Goal: Task Accomplishment & Management: Manage account settings

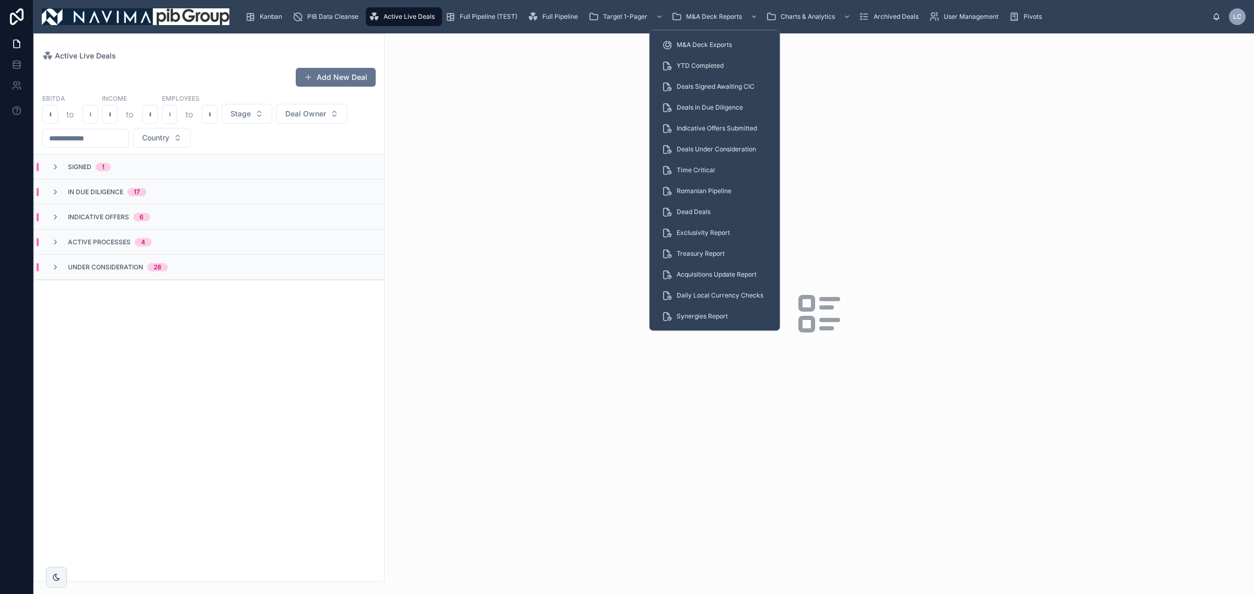
click at [729, 64] on div "YTD Completed" at bounding box center [715, 65] width 106 height 17
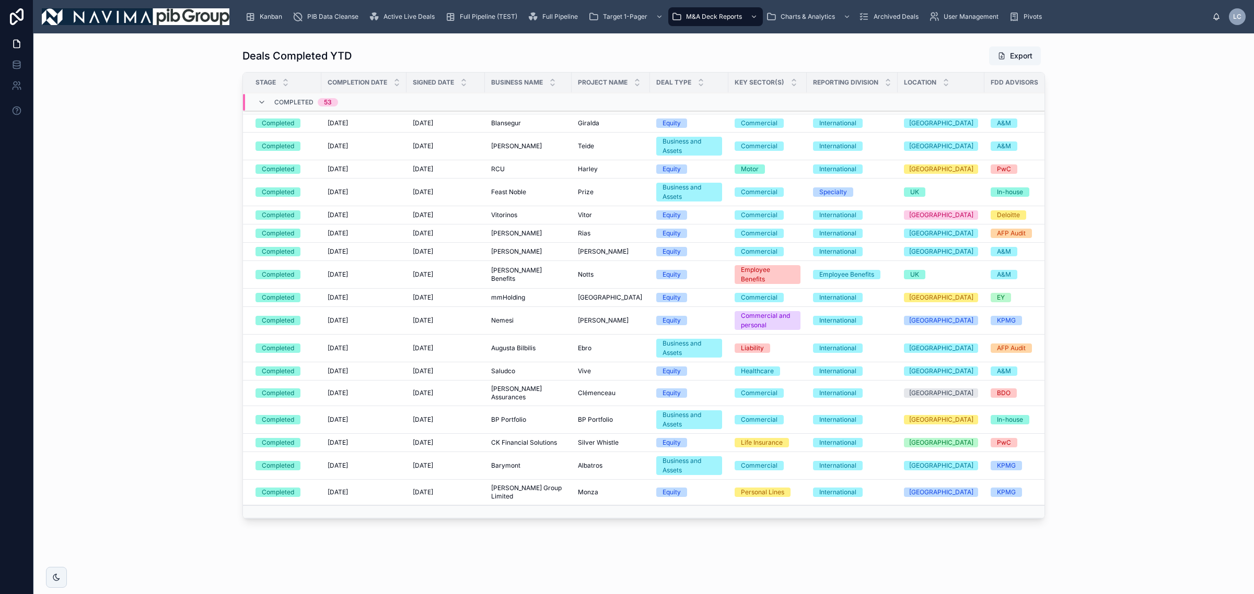
scroll to position [16, 0]
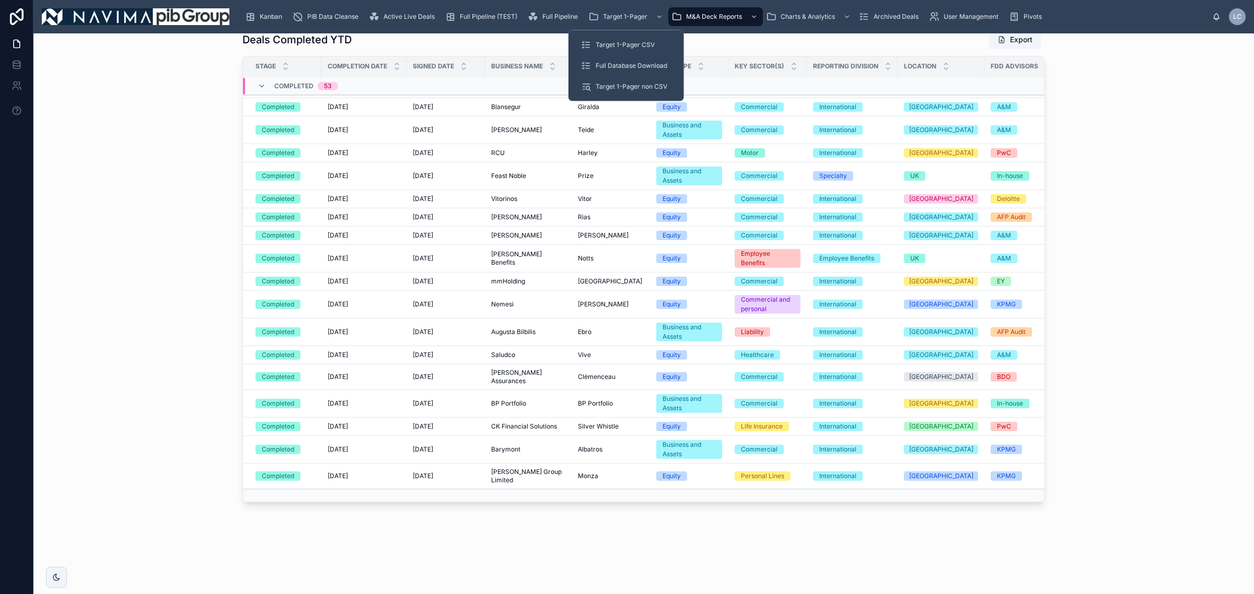
drag, startPoint x: 640, startPoint y: 48, endPoint x: 1251, endPoint y: 259, distance: 646.4
click at [640, 50] on div "Target 1-Pager CSV" at bounding box center [626, 45] width 90 height 17
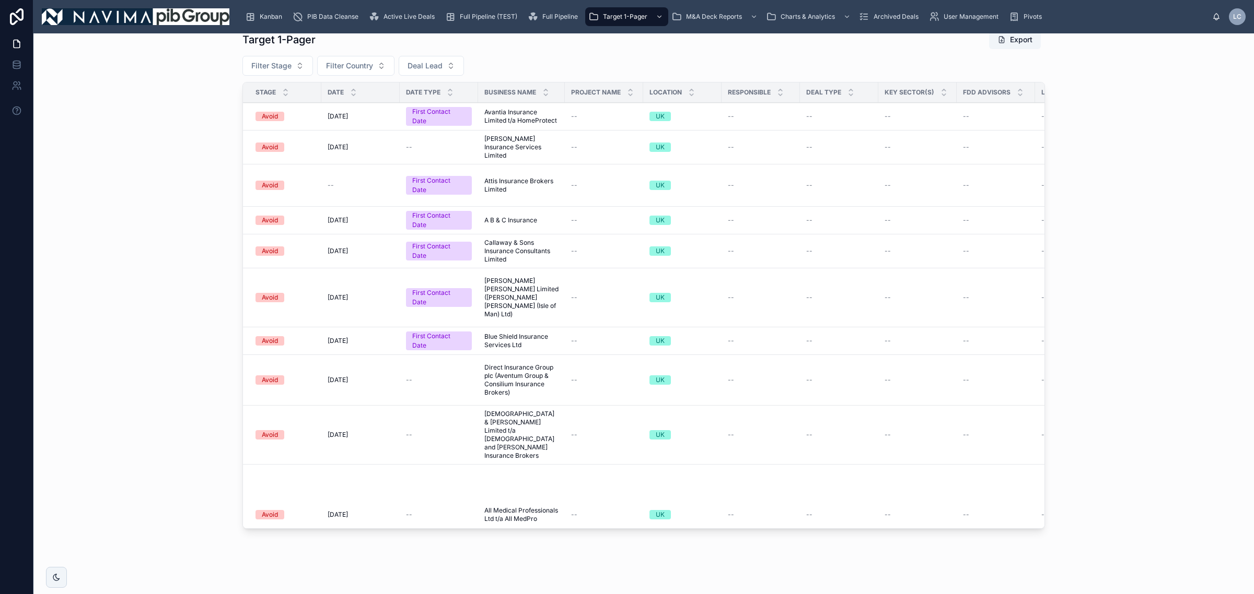
click at [267, 72] on button "Filter Stage" at bounding box center [277, 66] width 71 height 20
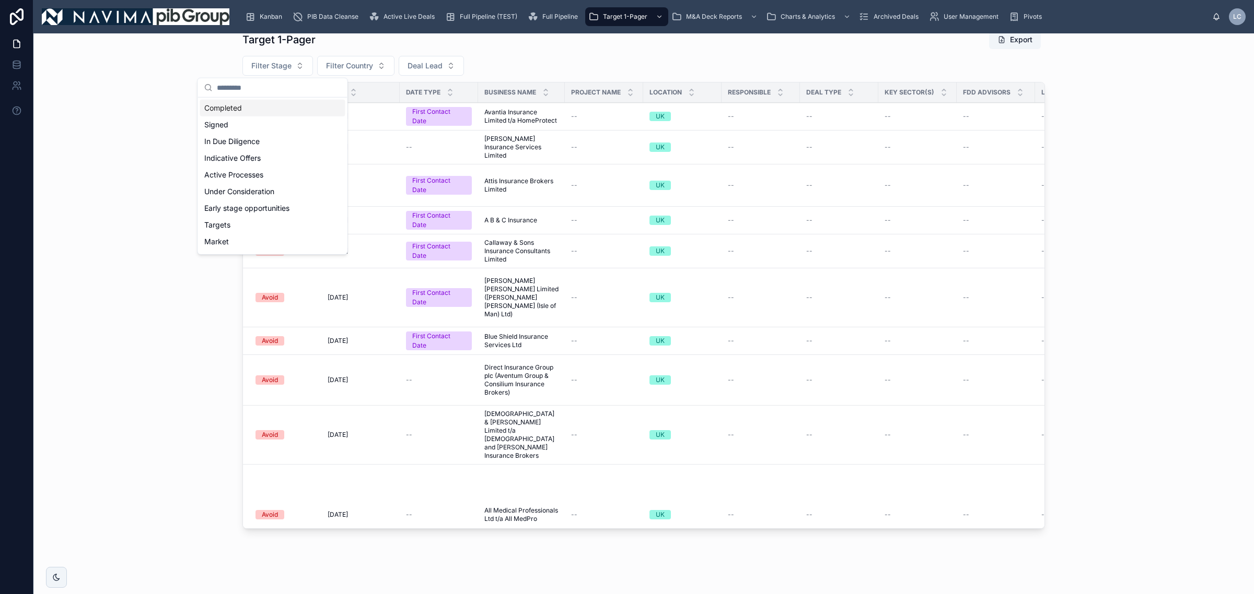
click at [286, 108] on div "Completed" at bounding box center [272, 108] width 145 height 17
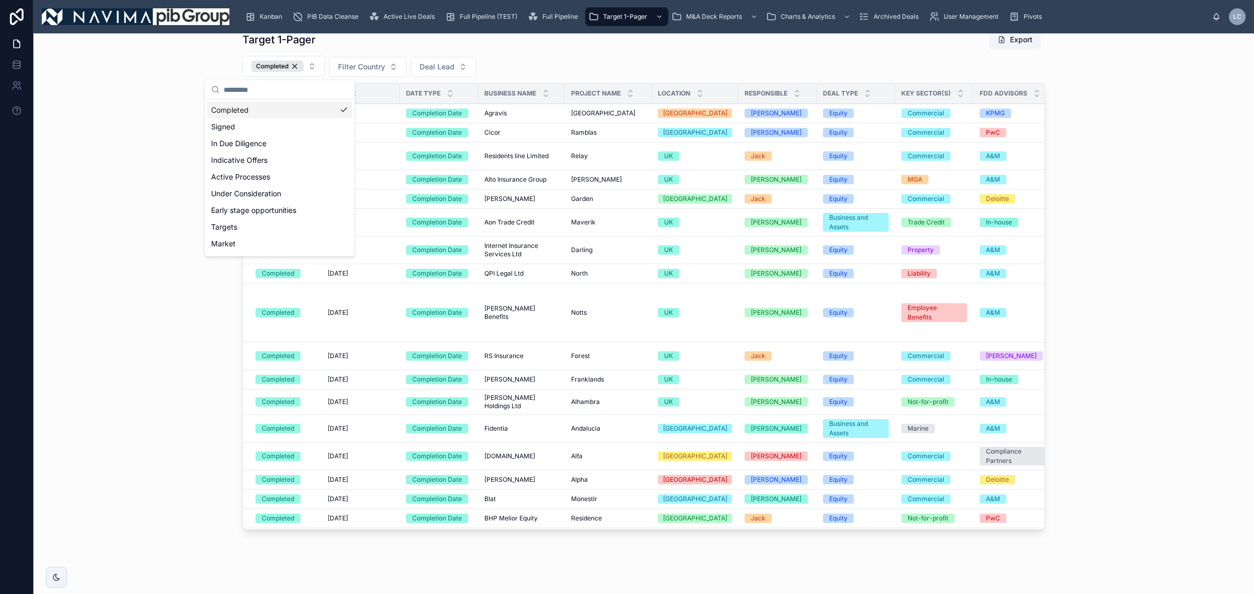
click at [249, 124] on div "Signed" at bounding box center [279, 127] width 145 height 17
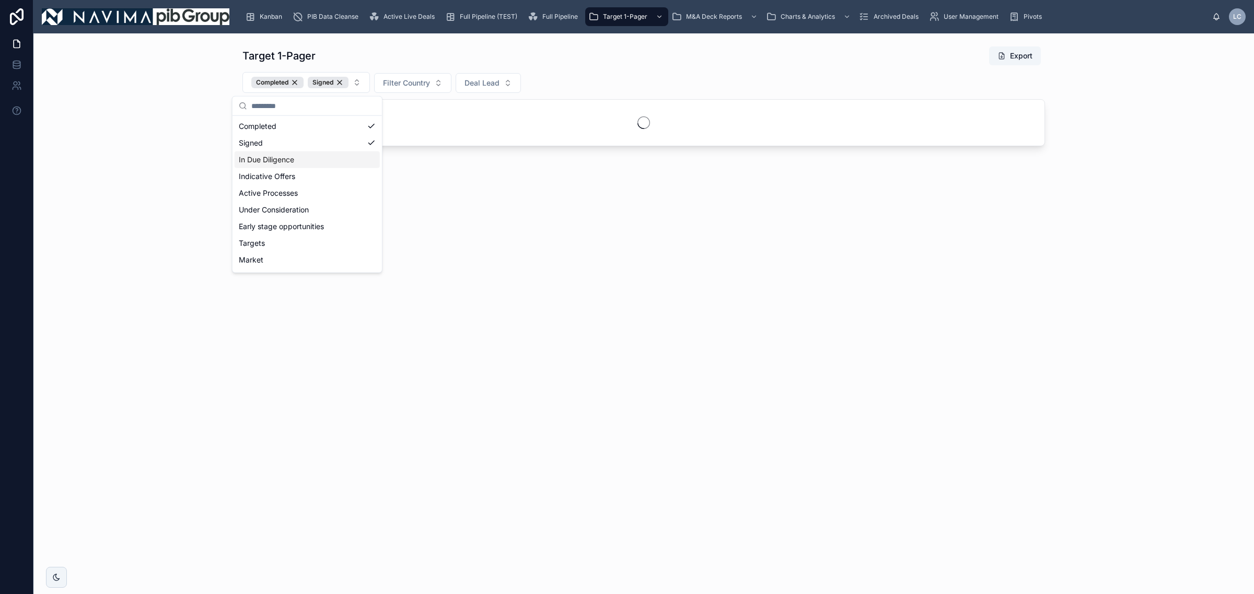
click at [321, 160] on div "In Due Diligence" at bounding box center [307, 159] width 145 height 17
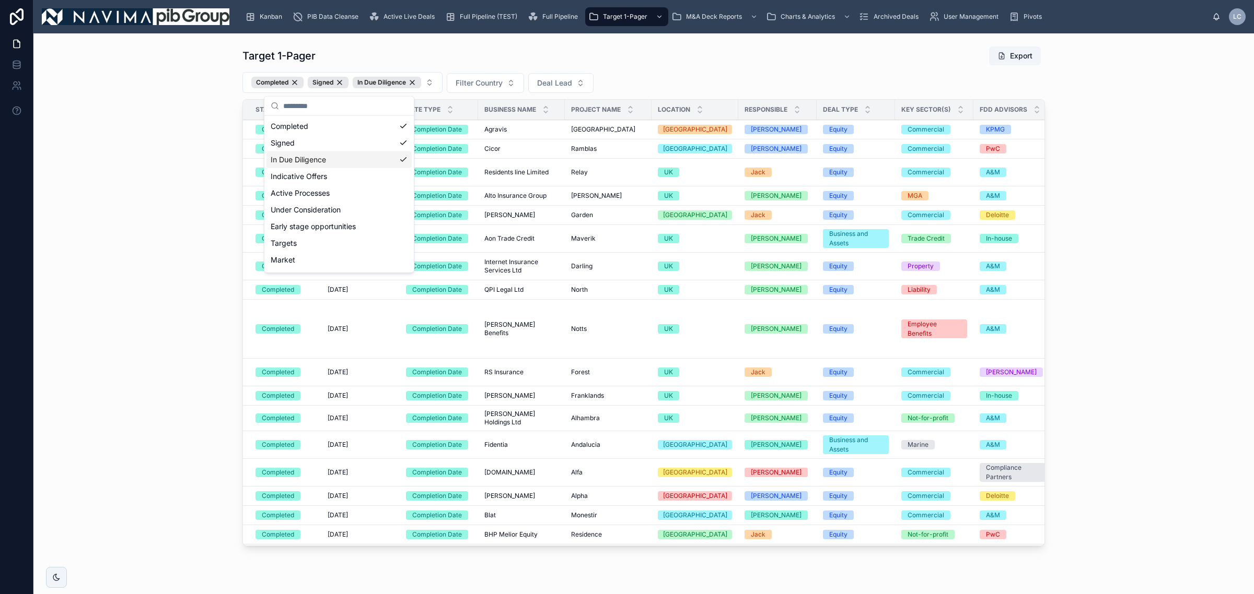
click at [777, 59] on div "Target 1-Pager Export" at bounding box center [643, 56] width 802 height 20
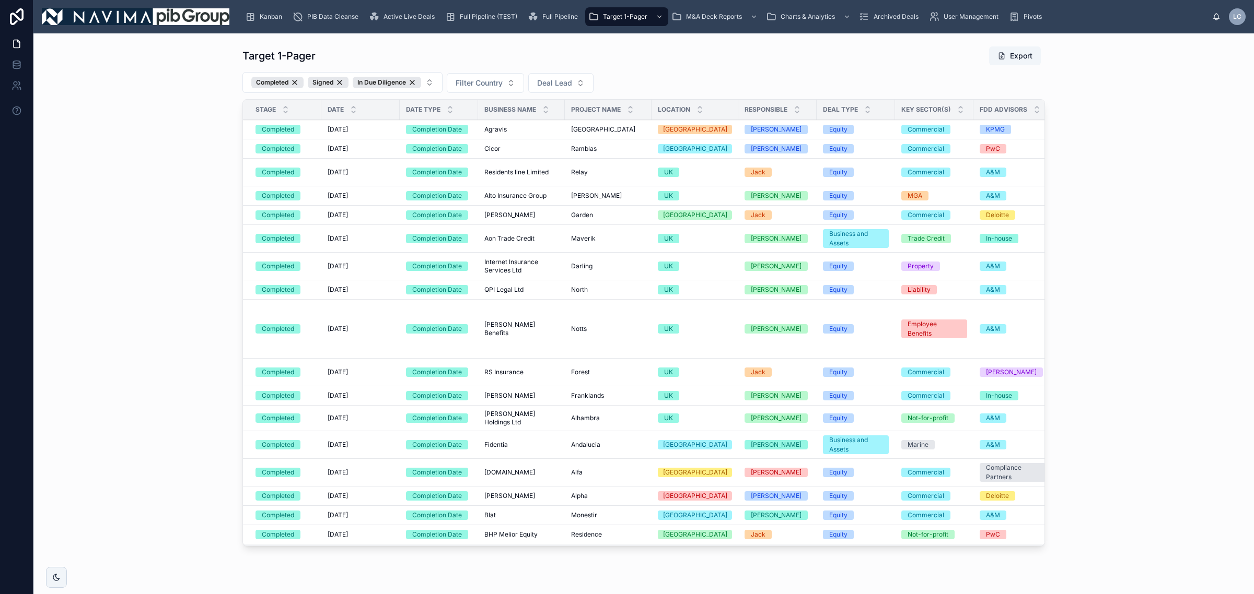
click at [1024, 54] on button "Export" at bounding box center [1015, 55] width 52 height 19
click at [466, 25] on link "Full Pipeline (TEST)" at bounding box center [483, 16] width 83 height 19
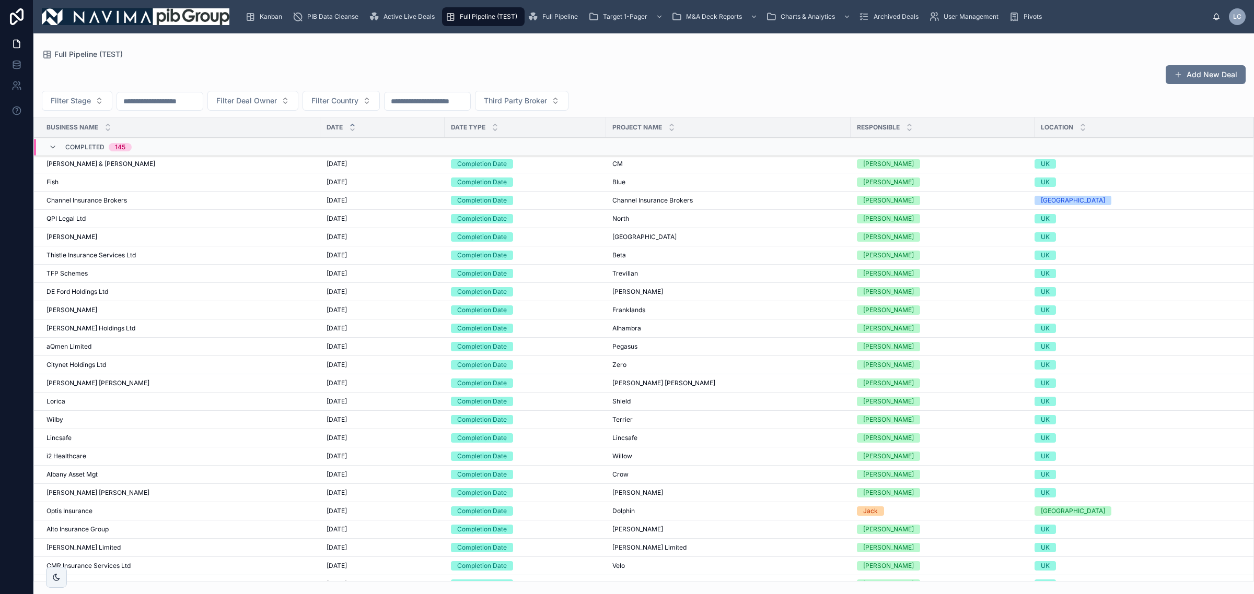
click at [161, 105] on input "text" at bounding box center [160, 101] width 86 height 15
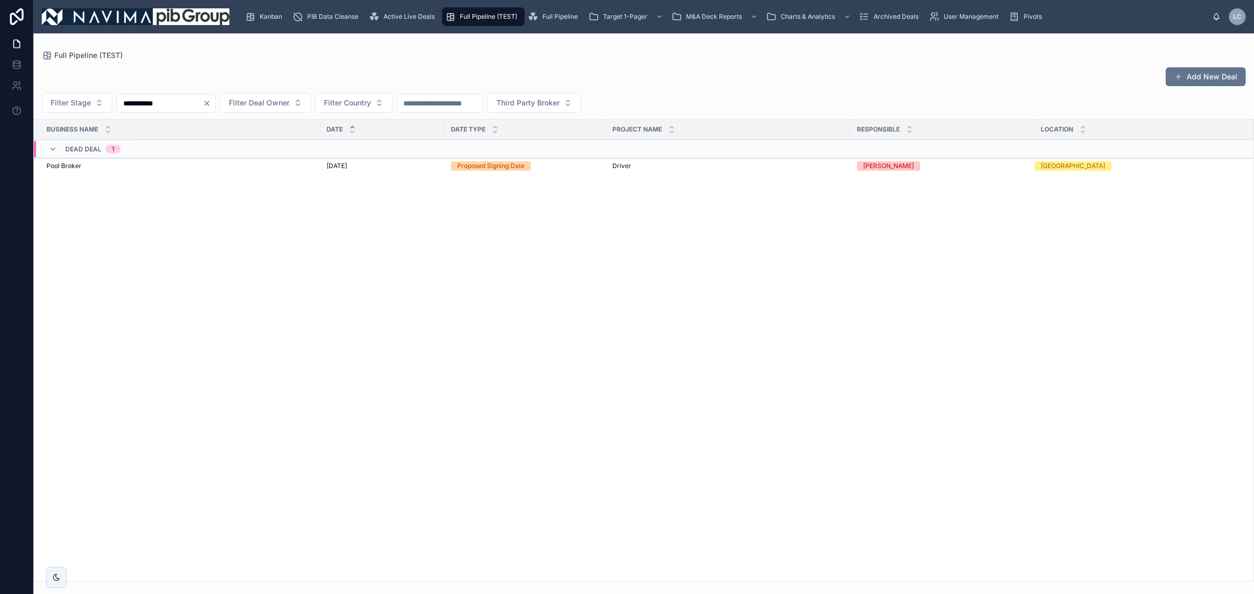
type input "**********"
click at [162, 168] on div "Pool Broker Pool Broker" at bounding box center [179, 166] width 267 height 8
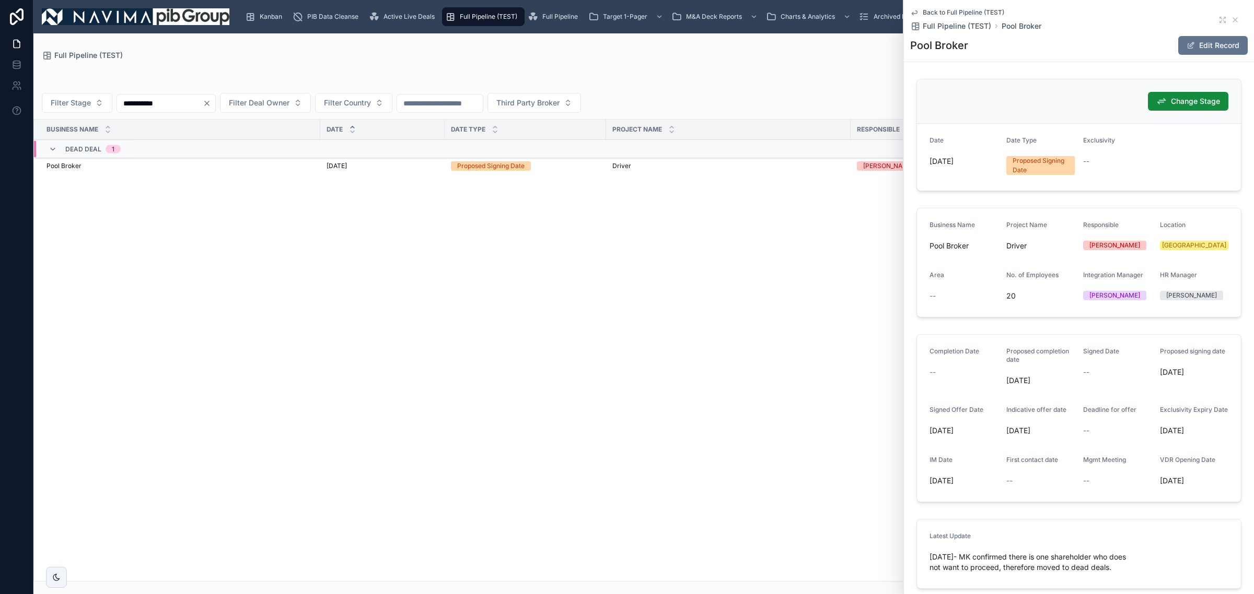
click at [566, 254] on html "**********" at bounding box center [627, 297] width 1254 height 594
drag, startPoint x: 399, startPoint y: 16, endPoint x: 1, endPoint y: 203, distance: 439.5
click at [358, 156] on html "**********" at bounding box center [627, 297] width 1254 height 594
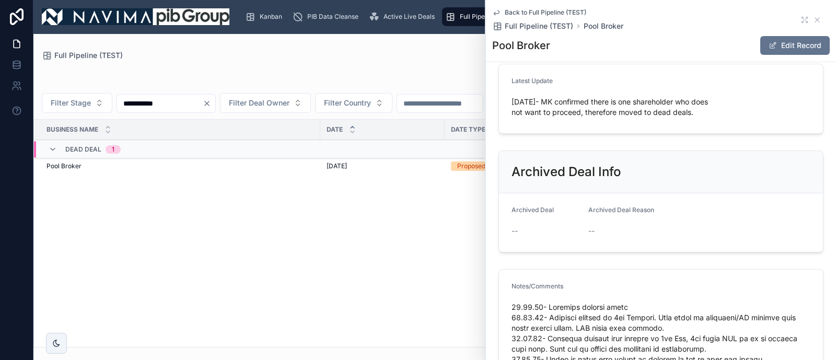
scroll to position [392, 0]
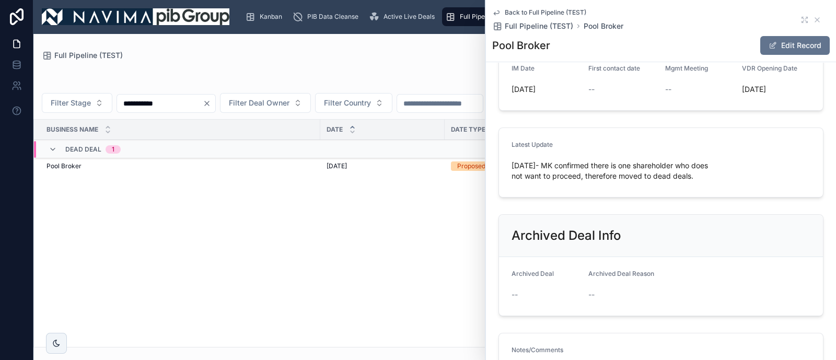
drag, startPoint x: 723, startPoint y: 197, endPoint x: 511, endPoint y: 179, distance: 213.4
click at [511, 179] on div "[DATE]- MK confirmed there is one shareholder who does not want to proceed, the…" at bounding box center [660, 170] width 299 height 27
copy span "[DATE]- MK confirmed there is one shareholder who does not want to proceed, the…"
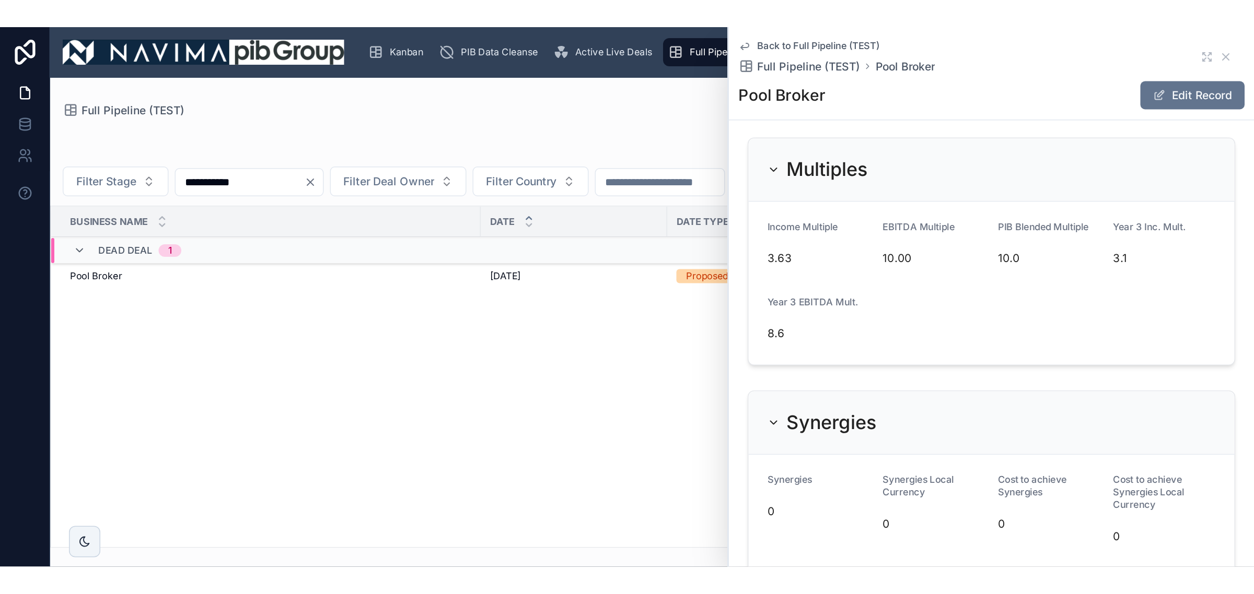
scroll to position [2742, 0]
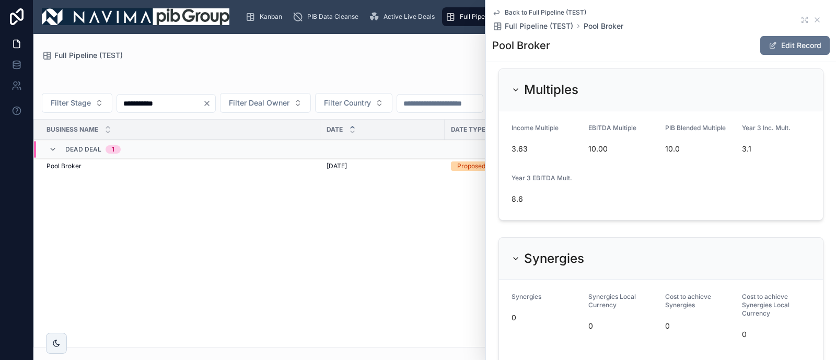
click at [408, 15] on span "Active Live Deals" at bounding box center [408, 17] width 51 height 8
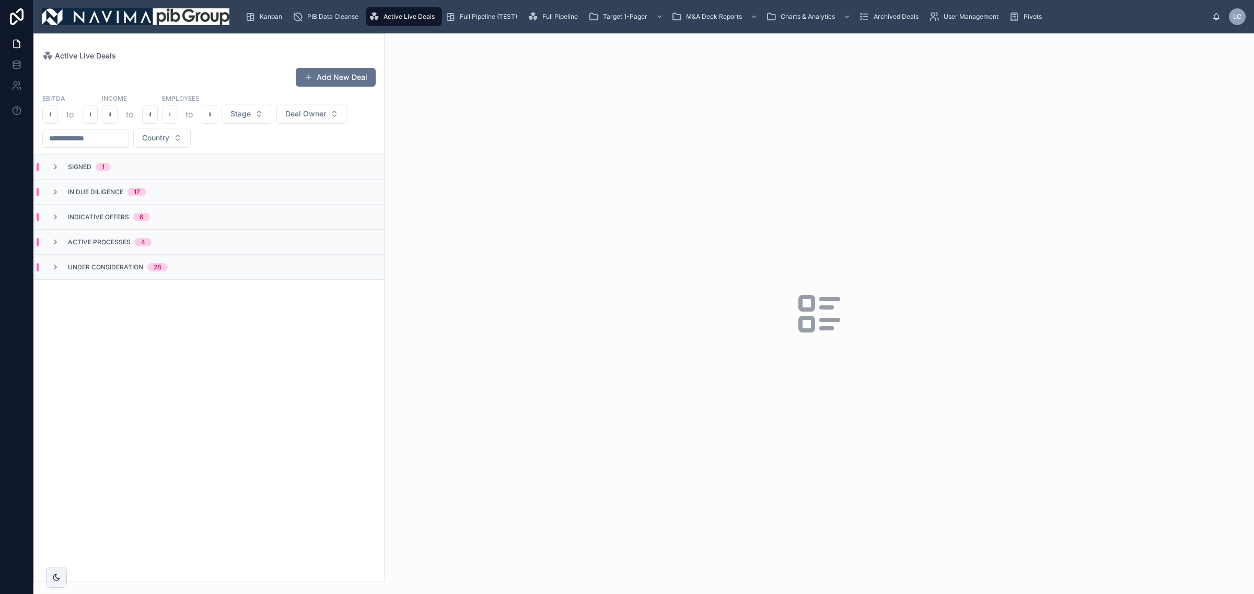
click at [185, 241] on div "Active Processes 4" at bounding box center [208, 242] width 349 height 25
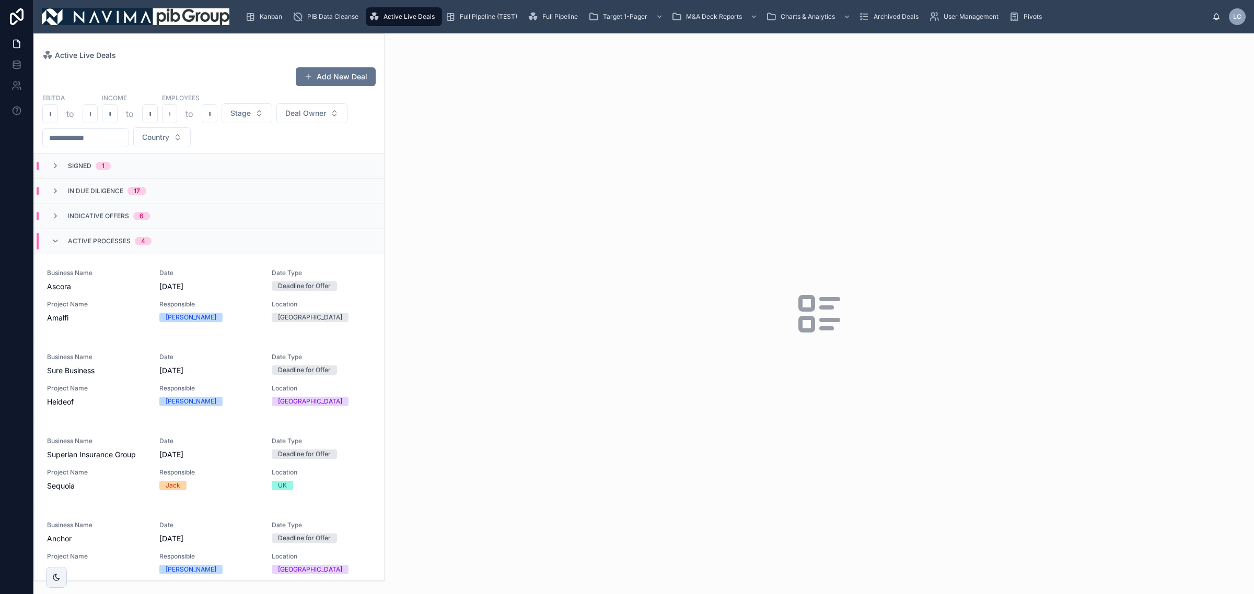
click at [174, 367] on span "[DATE]" at bounding box center [209, 371] width 100 height 10
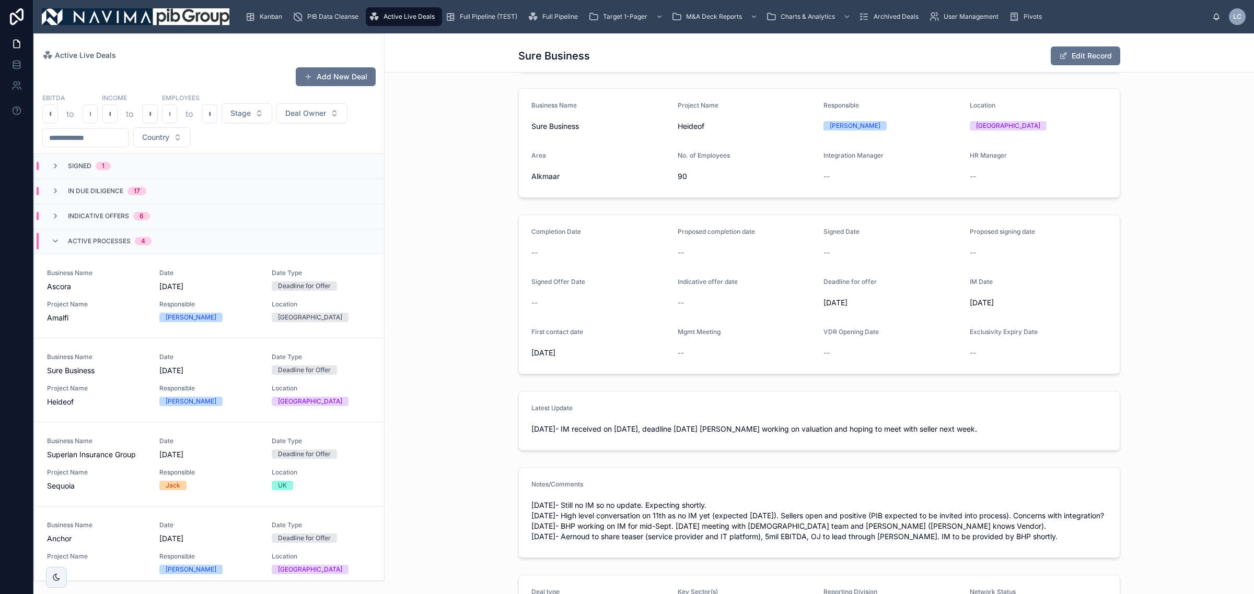
scroll to position [131, 0]
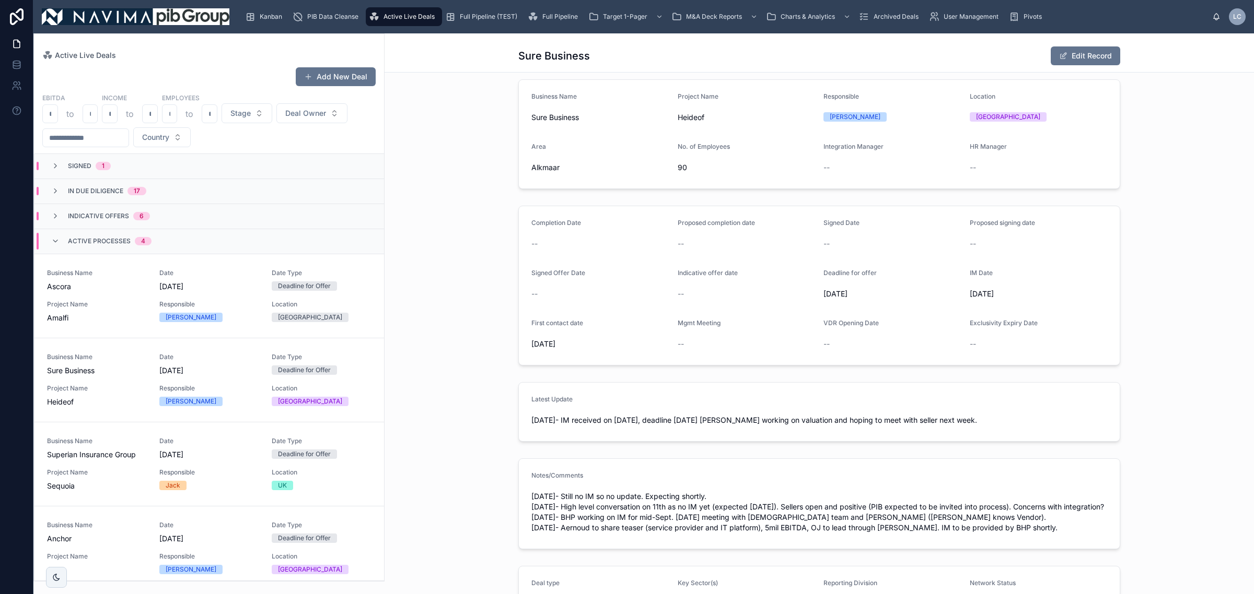
click at [1092, 53] on button "Edit Record" at bounding box center [1084, 55] width 69 height 19
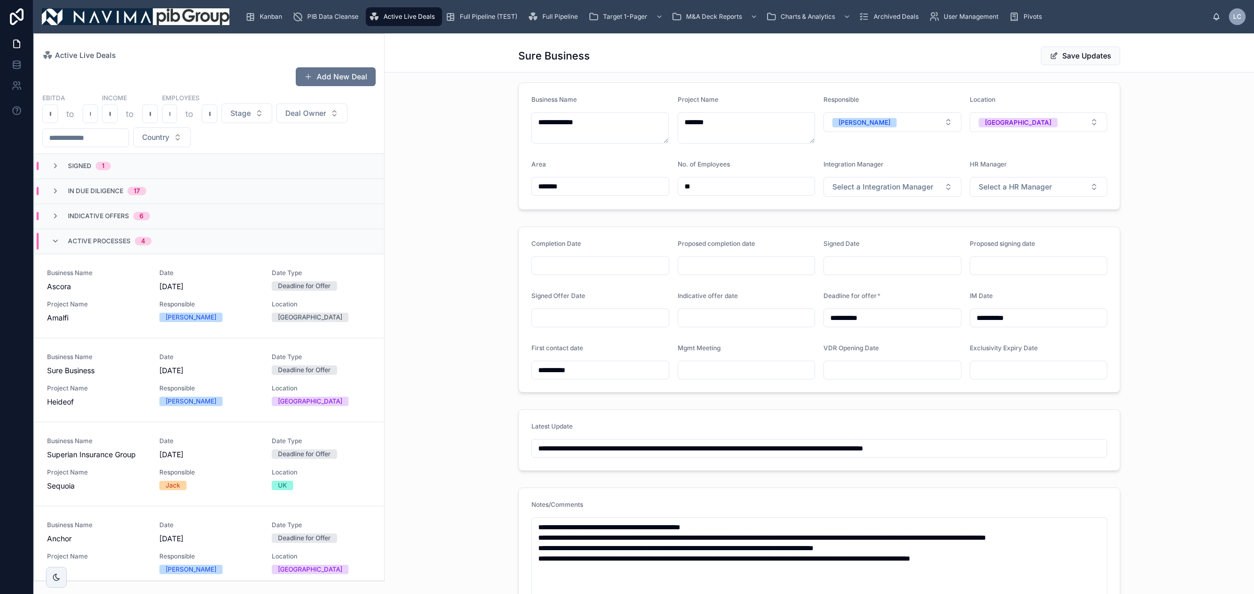
drag, startPoint x: 1001, startPoint y: 453, endPoint x: 496, endPoint y: 453, distance: 504.6
click at [496, 453] on div "**********" at bounding box center [818, 440] width 869 height 70
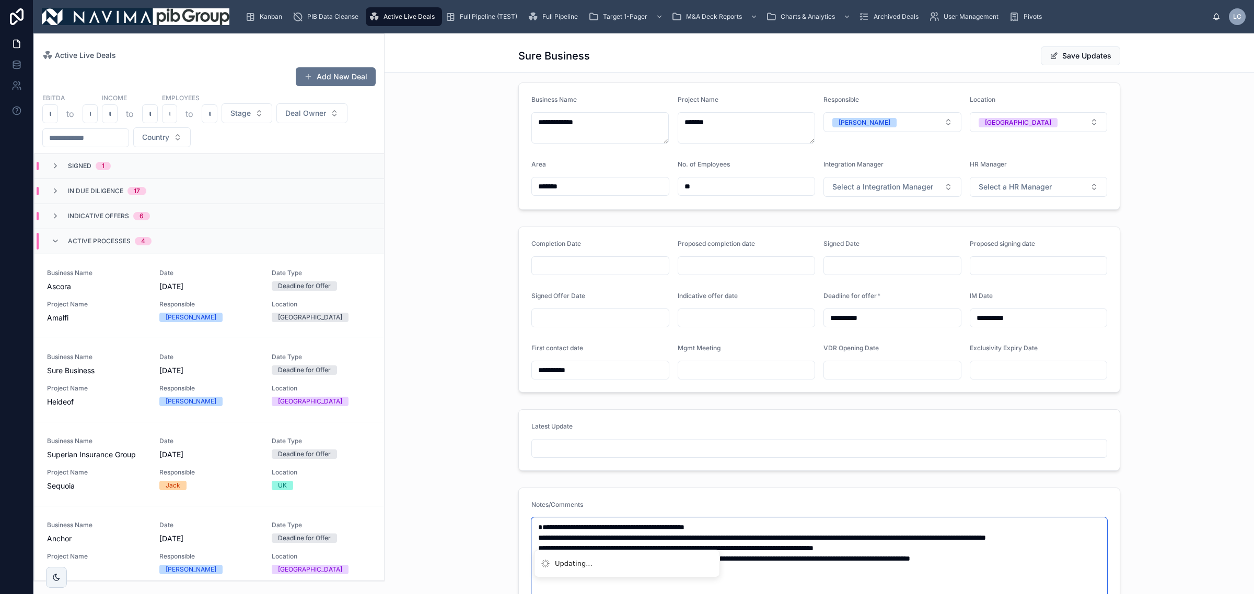
paste textarea "**********"
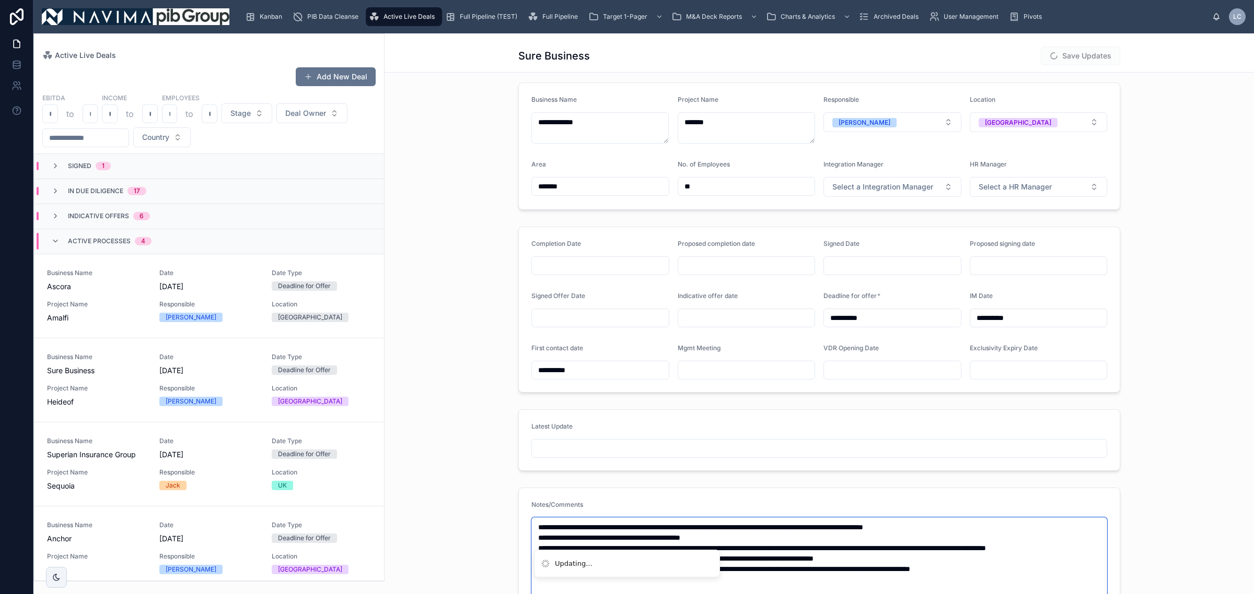
type textarea "**********"
click at [547, 454] on input "text" at bounding box center [819, 448] width 575 height 15
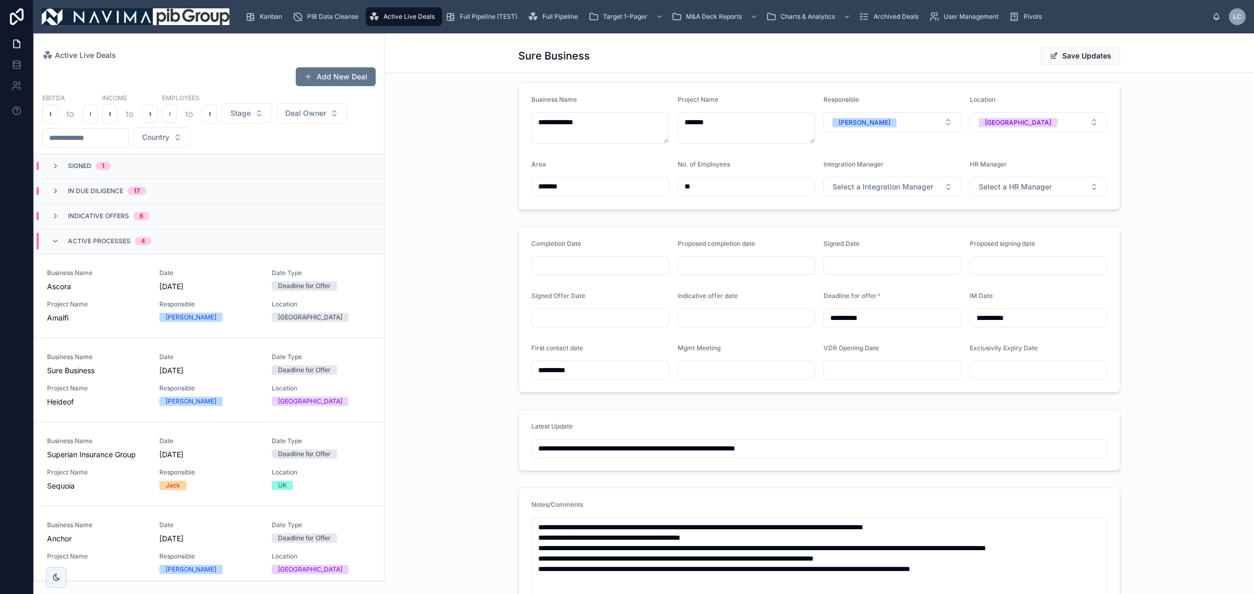
type input "**********"
click at [1075, 55] on button "Save Updates" at bounding box center [1080, 55] width 79 height 19
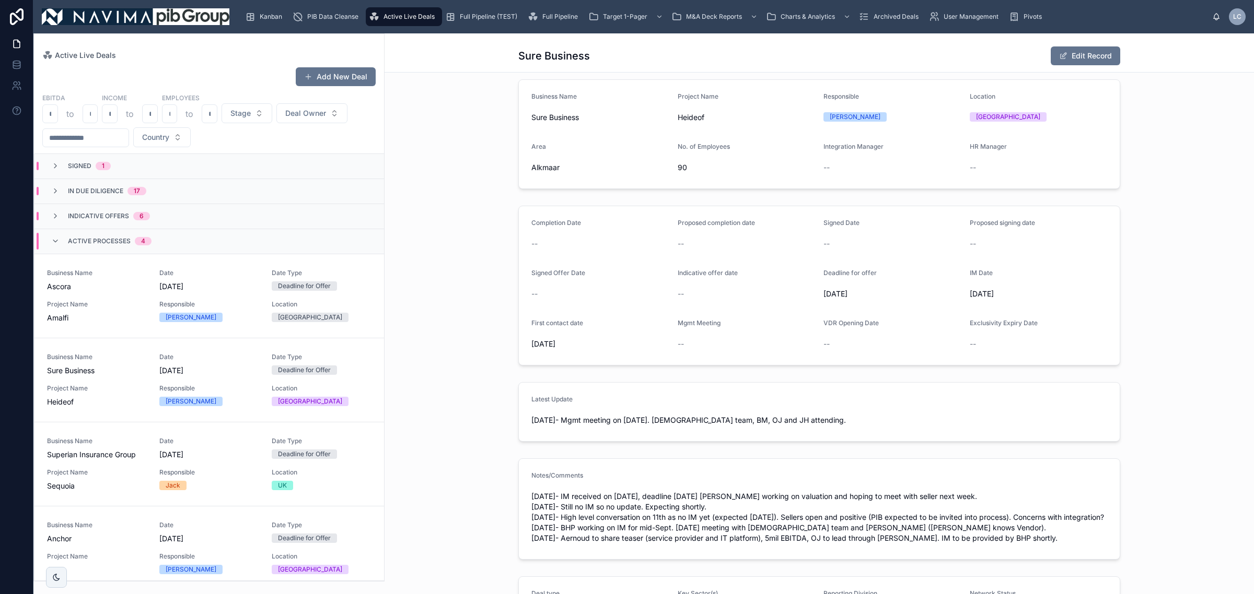
click at [181, 246] on div "Active Processes 4" at bounding box center [208, 241] width 349 height 25
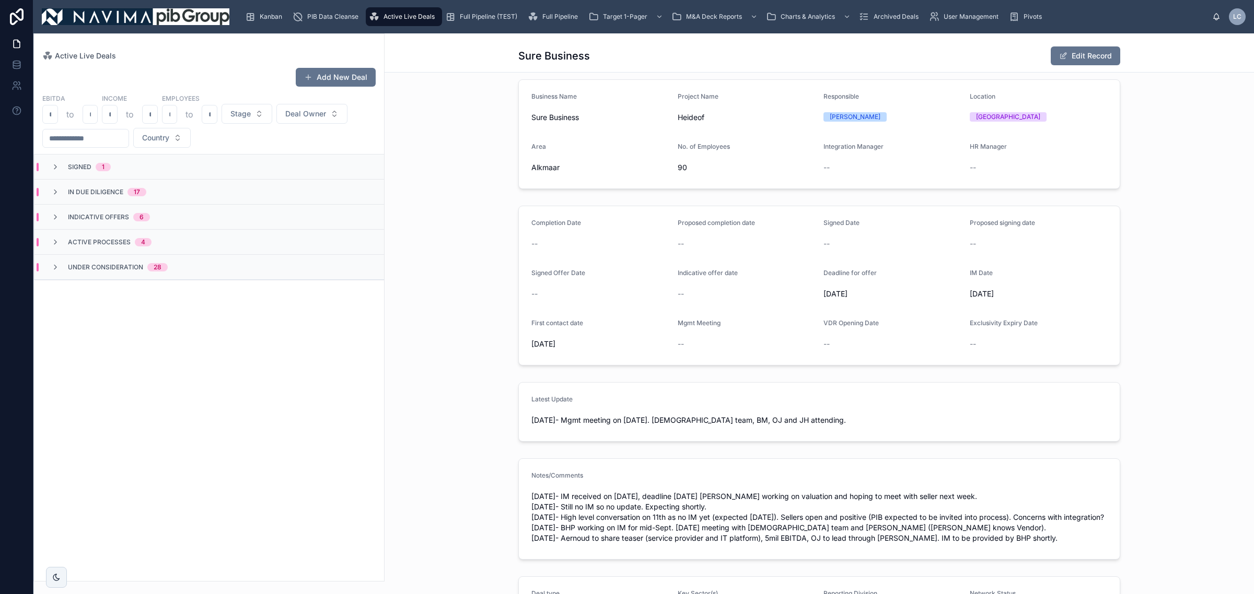
scroll to position [0, 0]
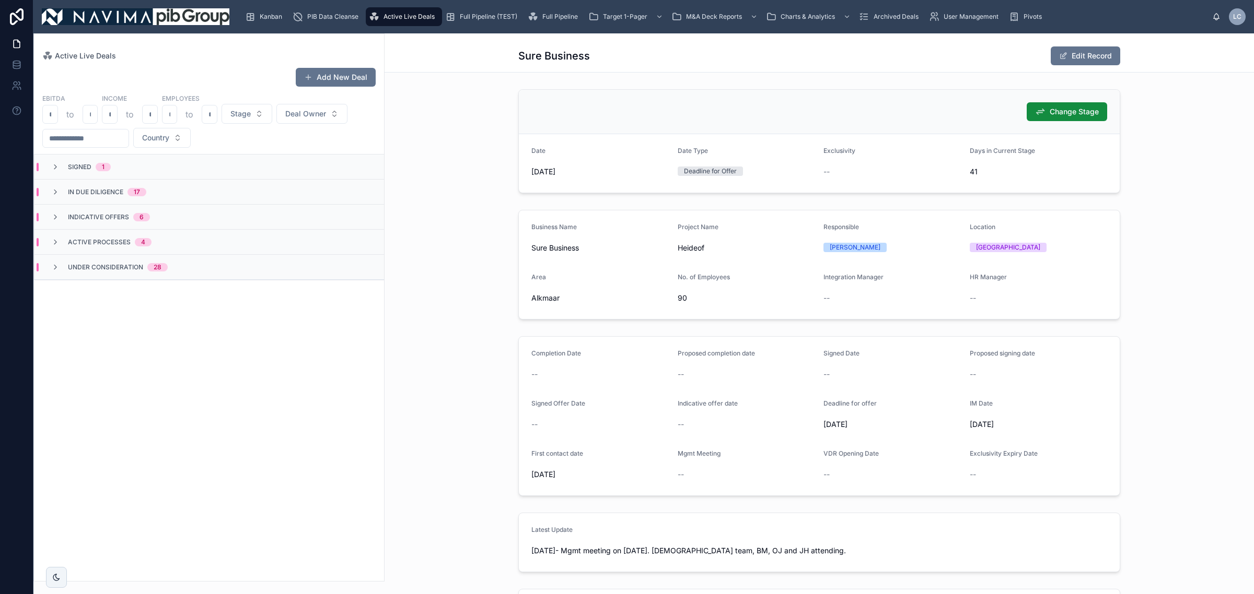
click at [129, 184] on div "In Due Diligence 17" at bounding box center [208, 192] width 349 height 25
click at [134, 194] on div "17" at bounding box center [137, 192] width 6 height 8
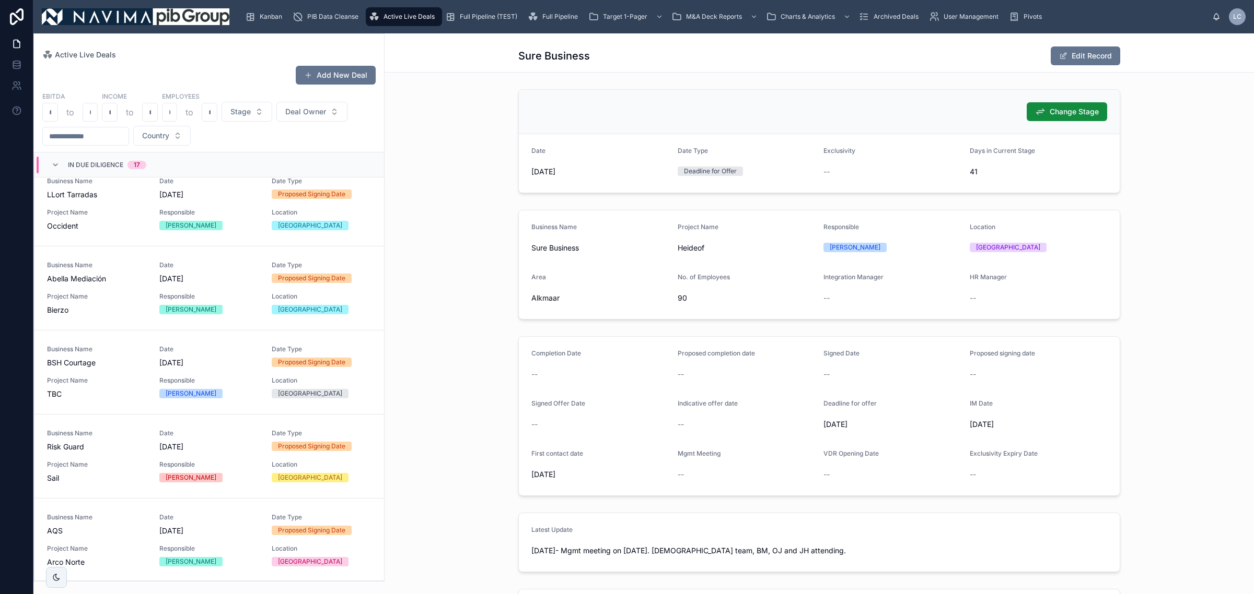
scroll to position [1045, 0]
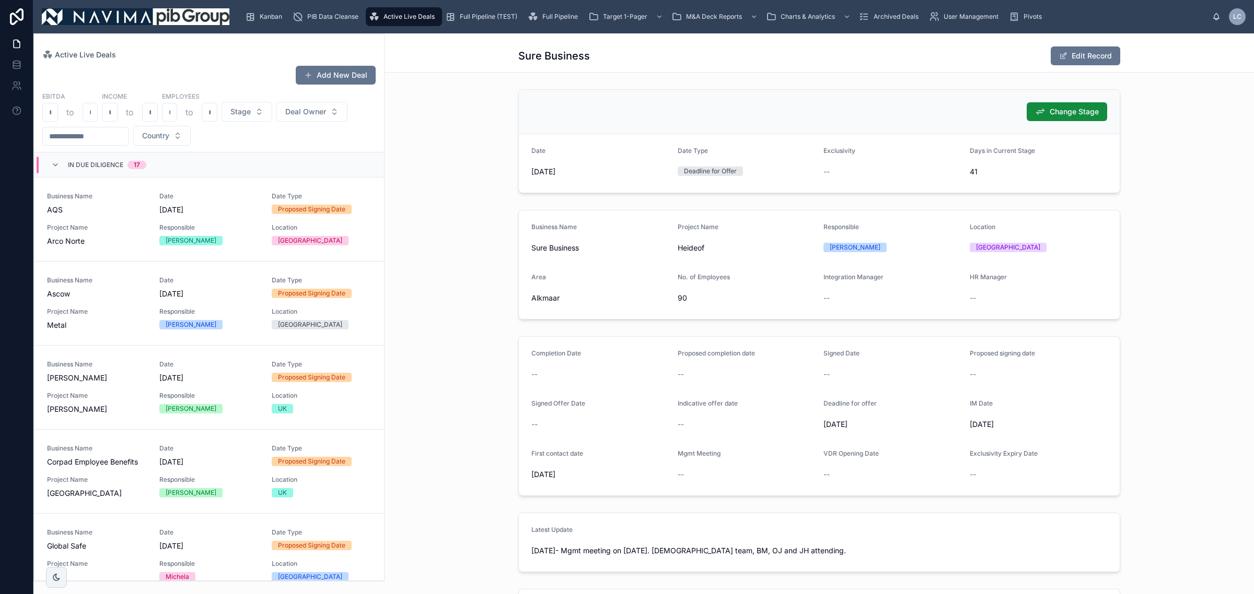
click at [297, 393] on span "Location" at bounding box center [322, 396] width 100 height 8
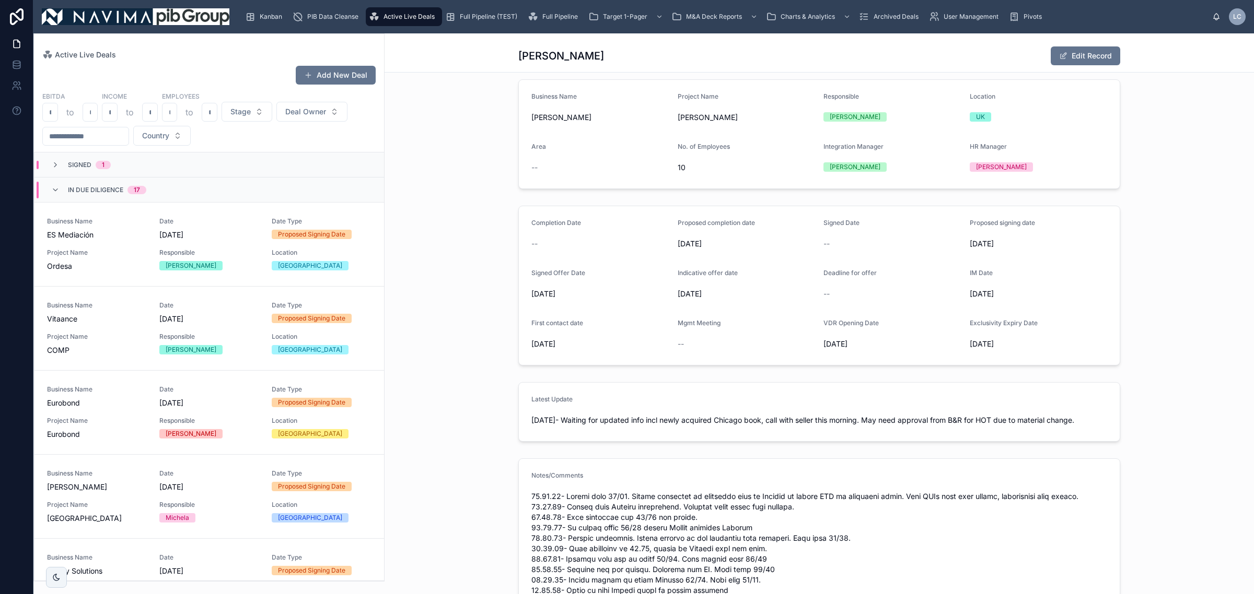
click at [162, 195] on div "In Due Diligence 17" at bounding box center [208, 190] width 349 height 25
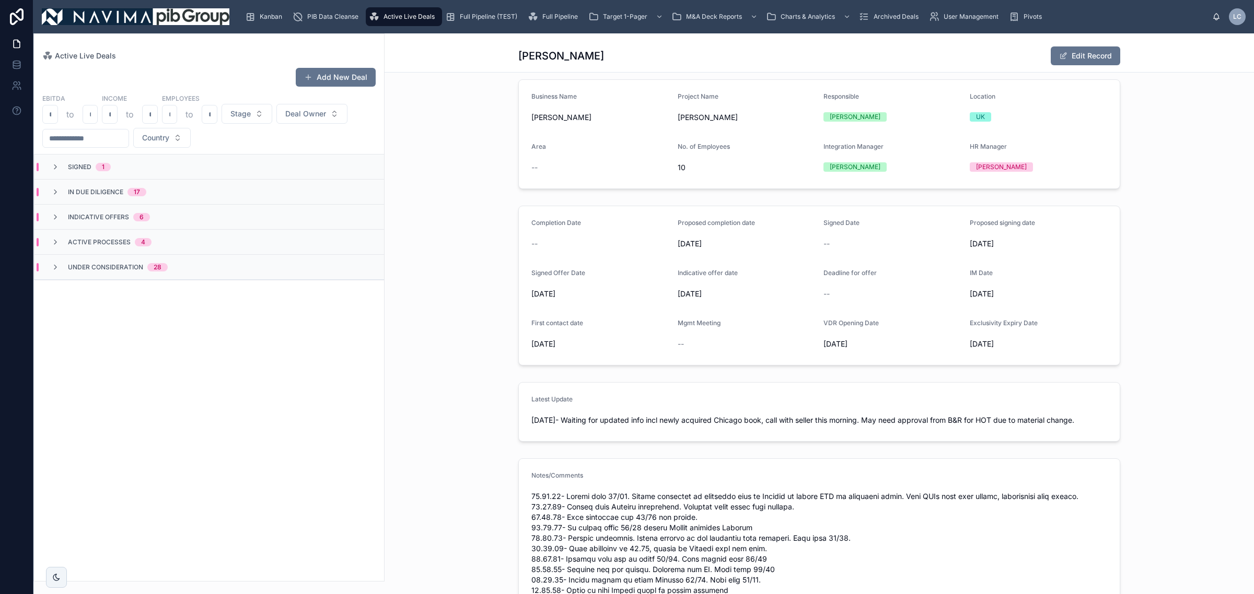
click at [218, 593] on div "Active Live Deals Add New Deal EBITDA to Income to Employees to Stage Deal Owne…" at bounding box center [208, 313] width 351 height 561
